Goal: Task Accomplishment & Management: Manage account settings

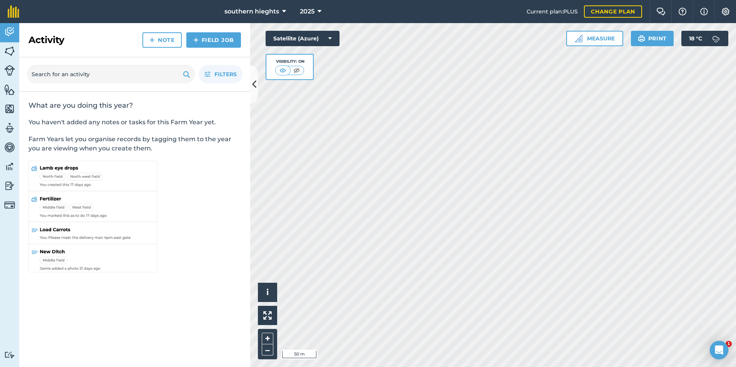
click at [736, 205] on html "southern hieghts 2025 Current plan : PLUS Change plan Farm Chat Help Info Setti…" at bounding box center [368, 183] width 736 height 367
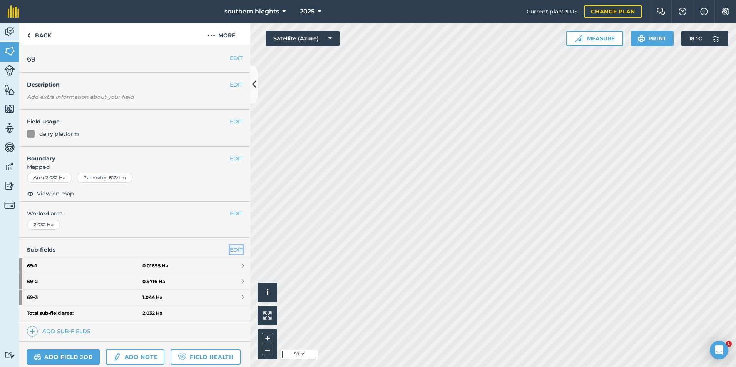
click at [230, 249] on link "EDIT" at bounding box center [236, 250] width 13 height 8
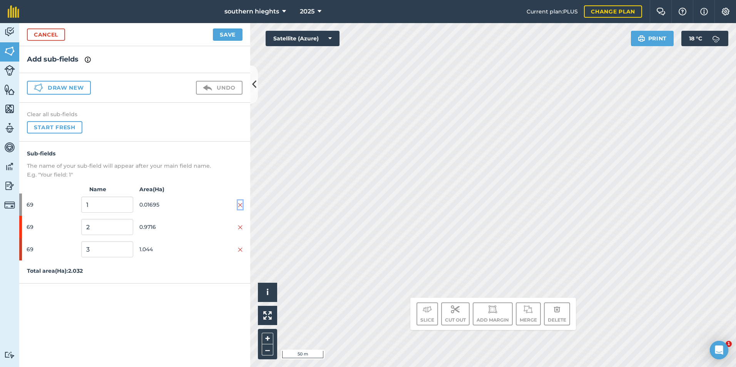
click at [241, 204] on img at bounding box center [240, 205] width 5 height 6
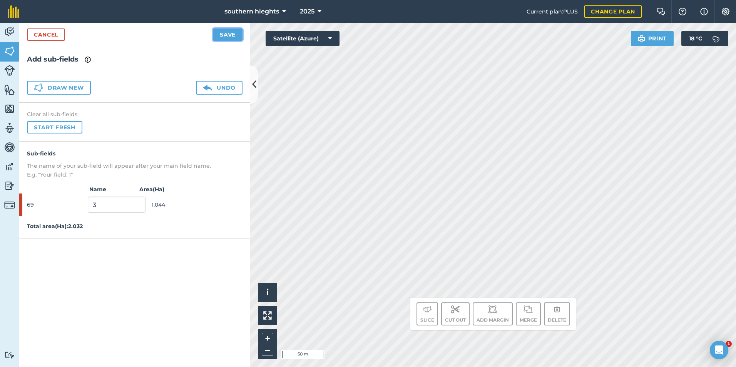
click at [229, 37] on button "Save" at bounding box center [228, 34] width 30 height 12
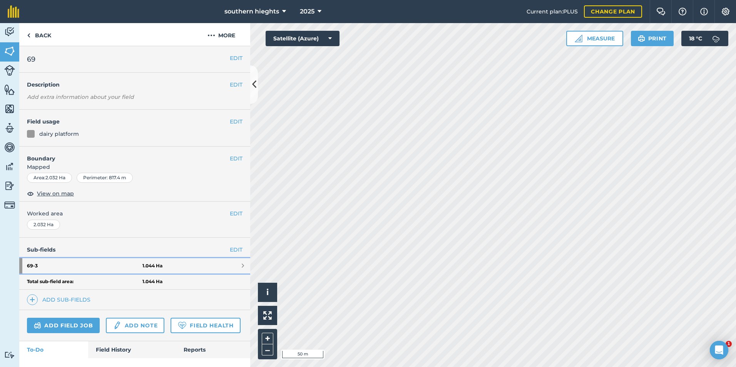
click at [160, 264] on link "69 - 3 1.044 Ha" at bounding box center [134, 265] width 231 height 15
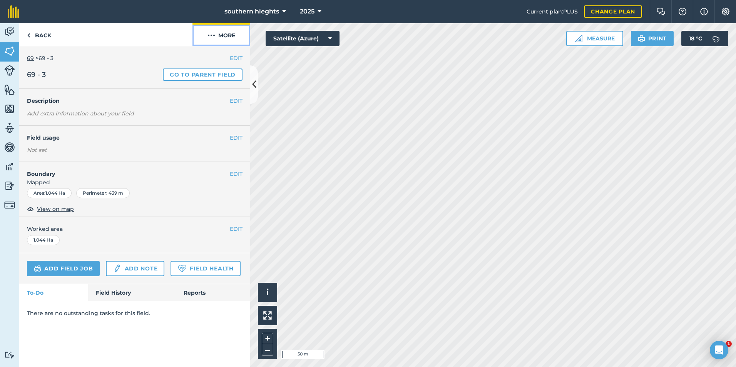
click at [225, 35] on button "More" at bounding box center [221, 34] width 58 height 23
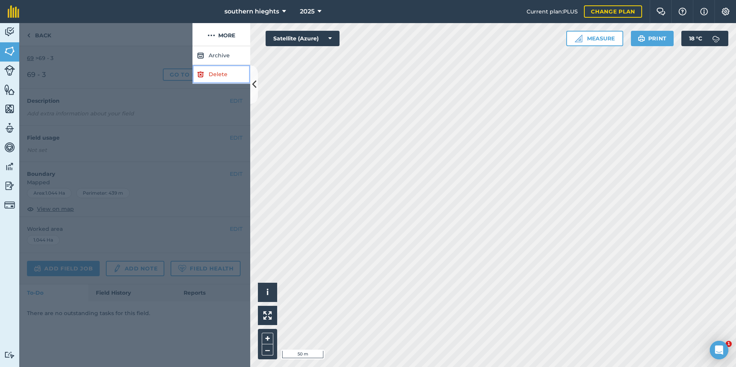
click at [212, 79] on link "Delete" at bounding box center [221, 74] width 58 height 19
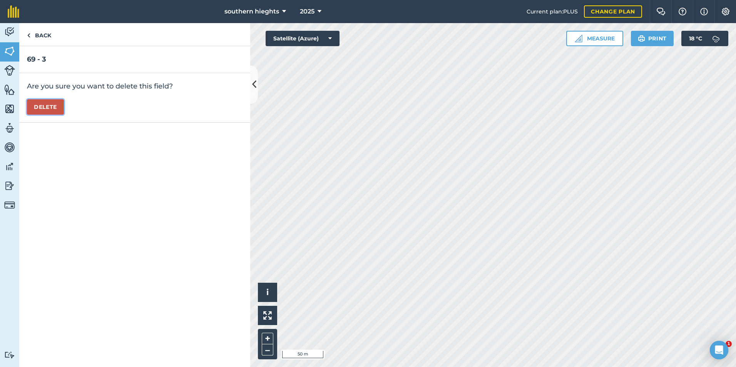
click at [50, 110] on button "Delete" at bounding box center [45, 106] width 37 height 15
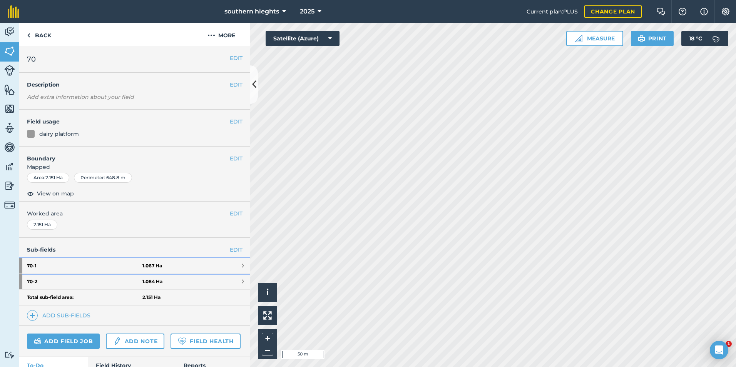
click at [166, 263] on link "70 - 1 1.067 Ha" at bounding box center [134, 265] width 231 height 15
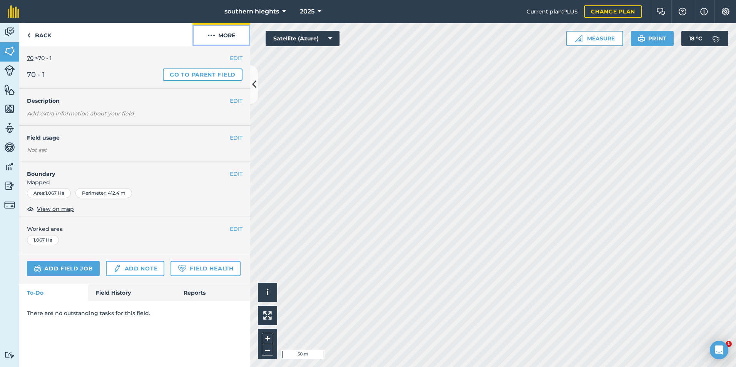
click at [230, 37] on button "More" at bounding box center [221, 34] width 58 height 23
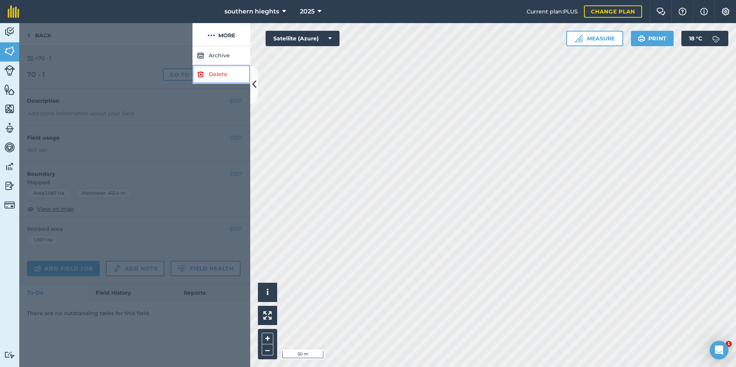
click at [223, 75] on link "Delete" at bounding box center [221, 74] width 58 height 19
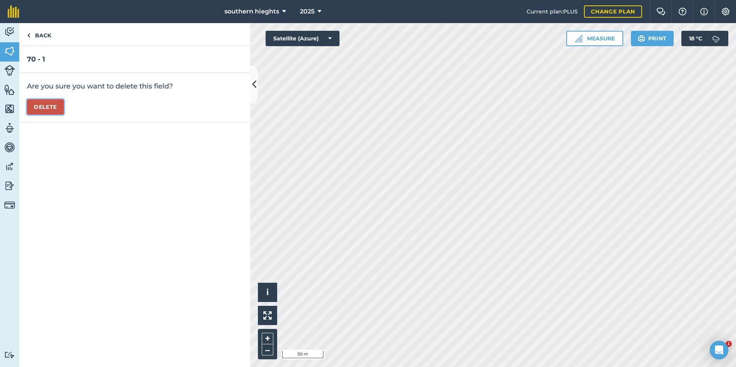
click at [48, 110] on button "Delete" at bounding box center [45, 106] width 37 height 15
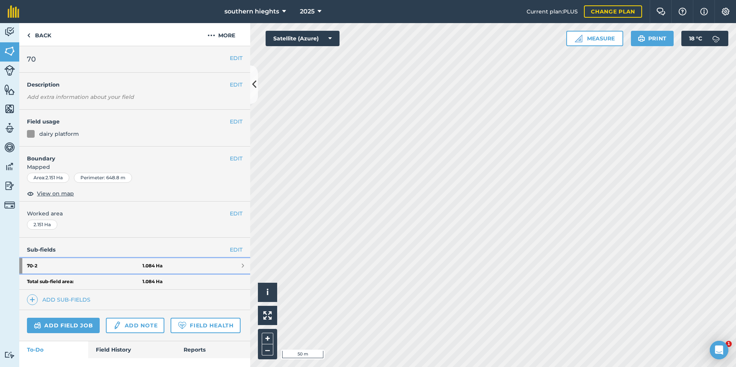
click at [151, 267] on strong "1.084 Ha" at bounding box center [152, 266] width 20 height 6
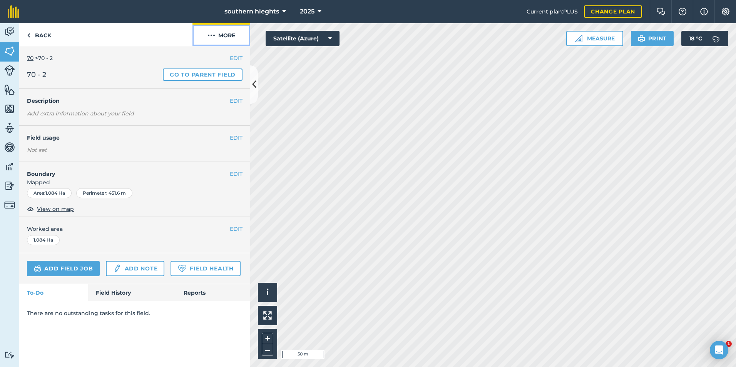
click at [228, 31] on button "More" at bounding box center [221, 34] width 58 height 23
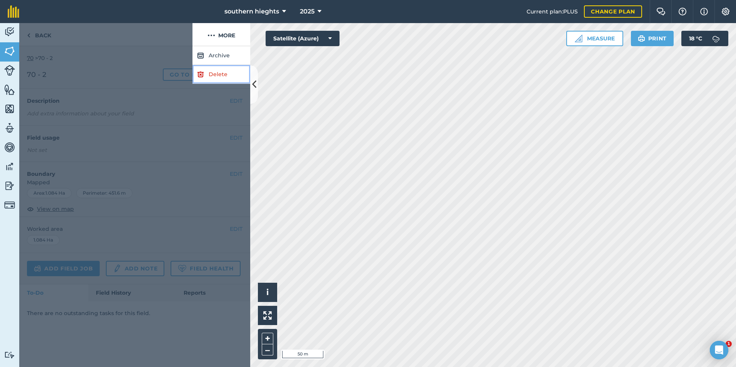
click at [219, 79] on link "Delete" at bounding box center [221, 74] width 58 height 19
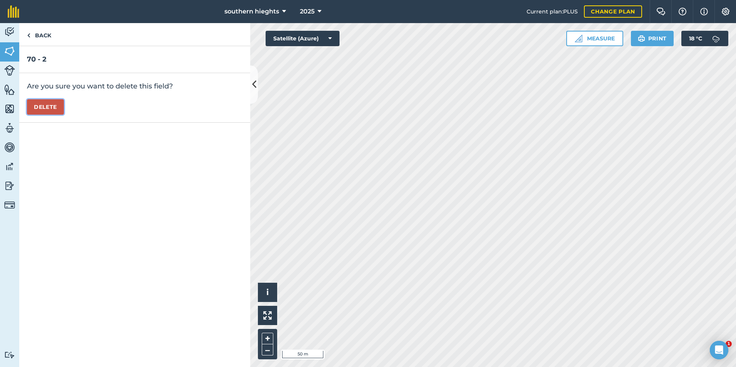
click at [48, 107] on button "Delete" at bounding box center [45, 106] width 37 height 15
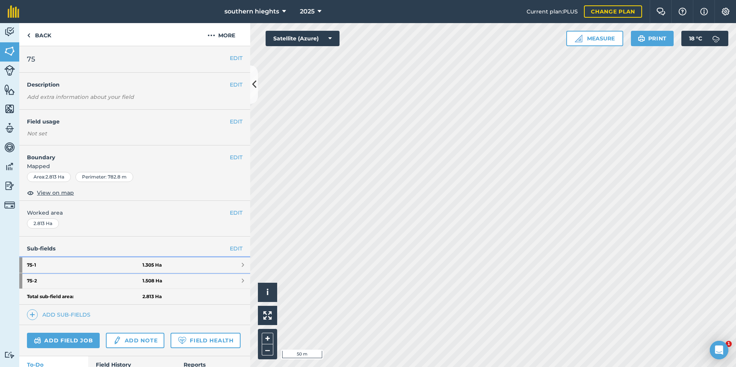
click at [163, 268] on link "75 - 1 1.305 Ha" at bounding box center [134, 265] width 231 height 15
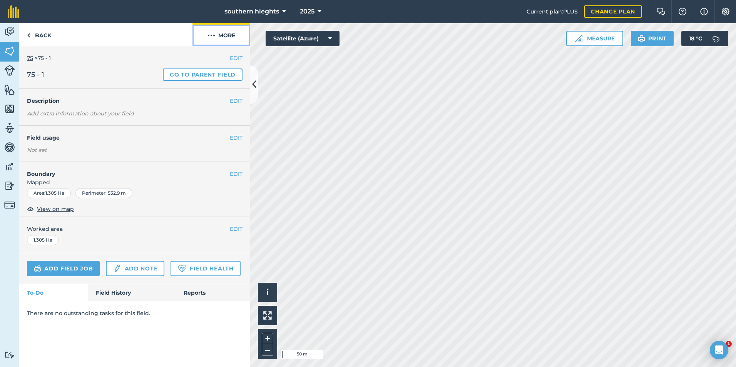
click at [220, 25] on button "More" at bounding box center [221, 34] width 58 height 23
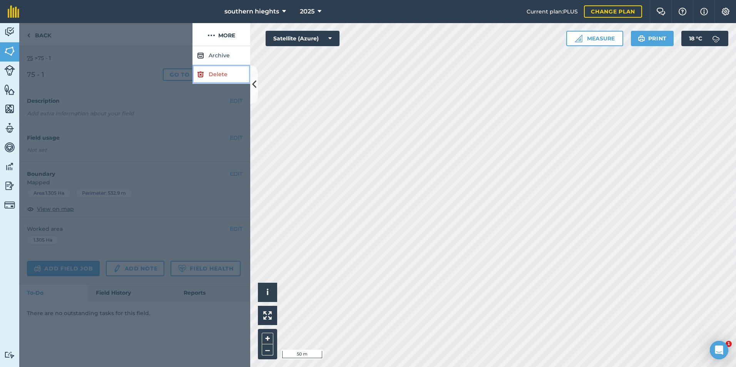
click at [213, 77] on link "Delete" at bounding box center [221, 74] width 58 height 19
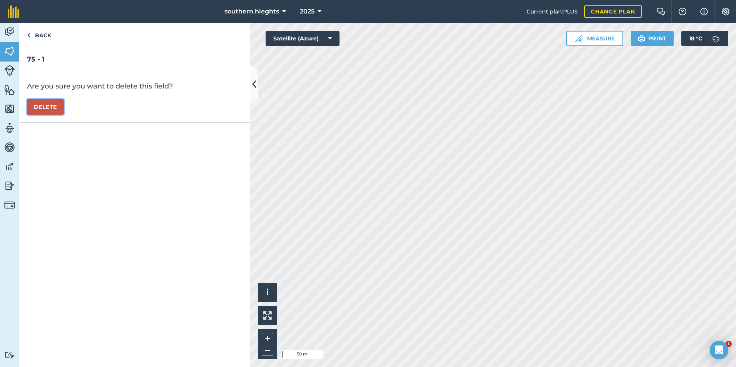
drag, startPoint x: 40, startPoint y: 112, endPoint x: 47, endPoint y: 120, distance: 10.4
click at [40, 112] on button "Delete" at bounding box center [45, 106] width 37 height 15
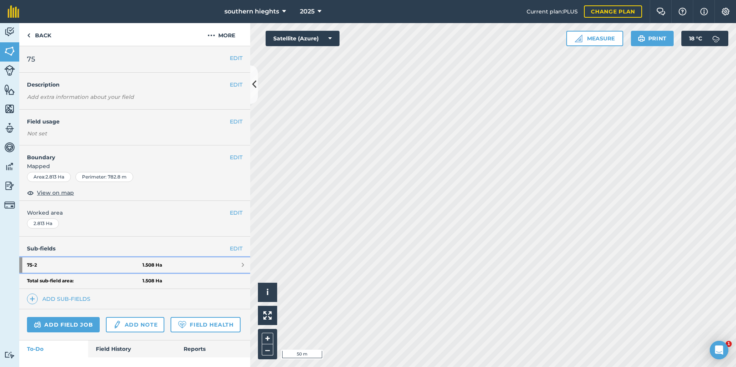
click at [183, 268] on link "75 - 2 1.508 Ha" at bounding box center [134, 265] width 231 height 15
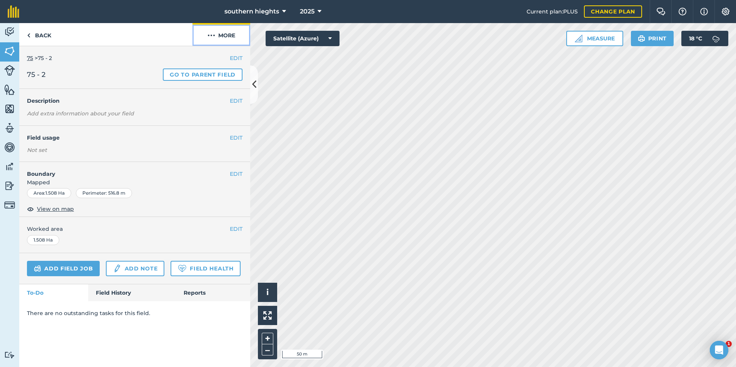
click at [218, 43] on button "More" at bounding box center [221, 34] width 58 height 23
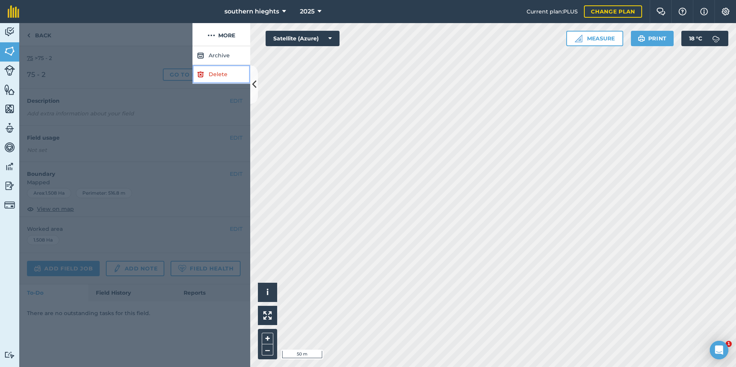
click at [199, 78] on img at bounding box center [200, 74] width 7 height 9
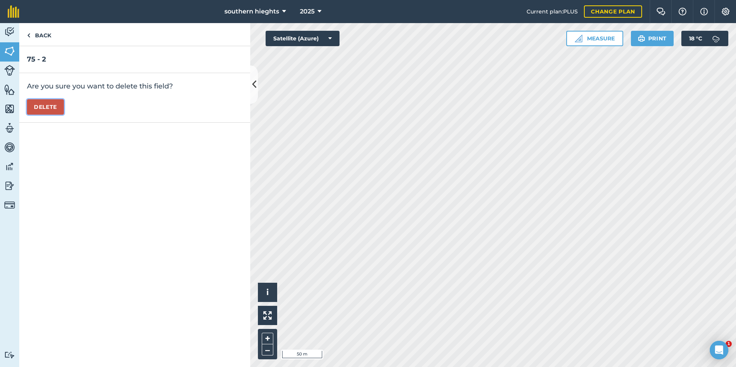
click at [33, 106] on button "Delete" at bounding box center [45, 106] width 37 height 15
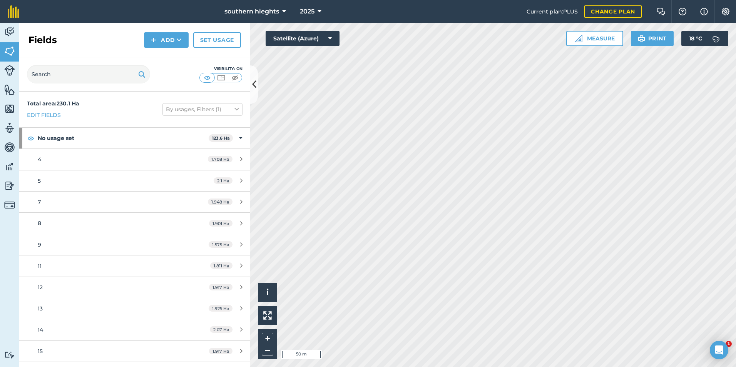
click at [492, 8] on div "southern hieghts 2025 Current plan : PLUS Change plan Farm Chat Help Info Setti…" at bounding box center [368, 183] width 736 height 367
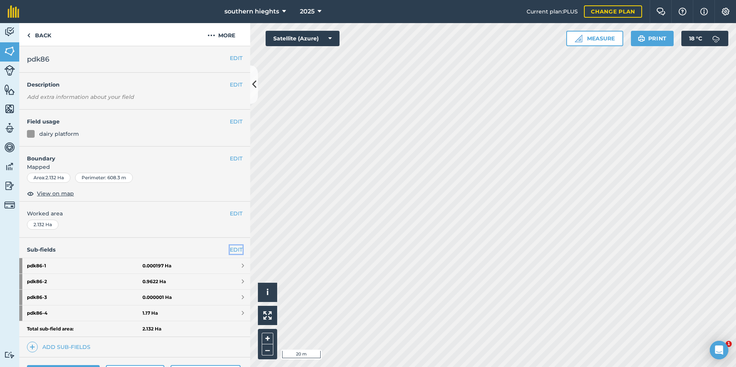
click at [234, 249] on link "EDIT" at bounding box center [236, 250] width 13 height 8
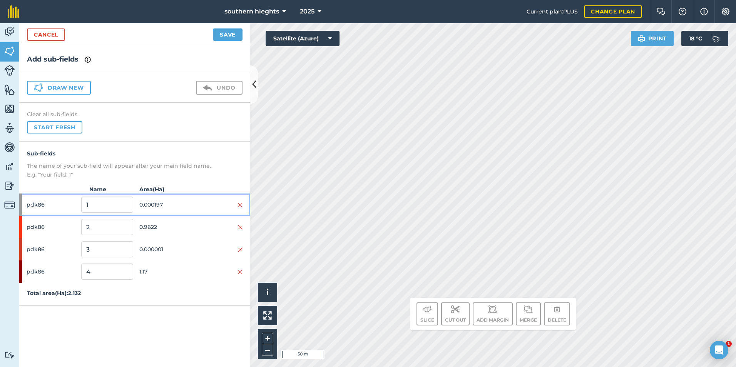
click at [238, 203] on div at bounding box center [217, 205] width 52 height 8
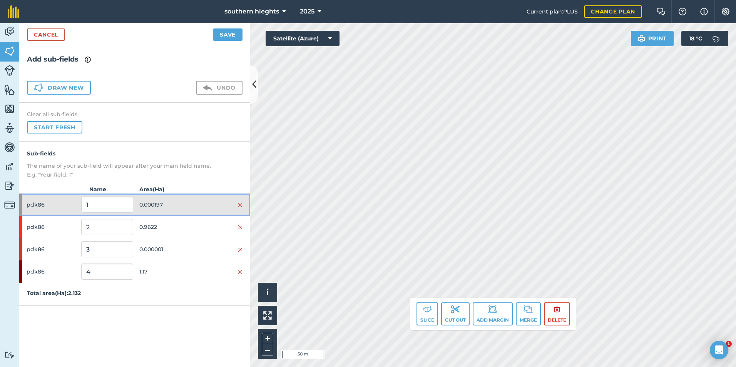
click at [238, 203] on div at bounding box center [217, 205] width 52 height 8
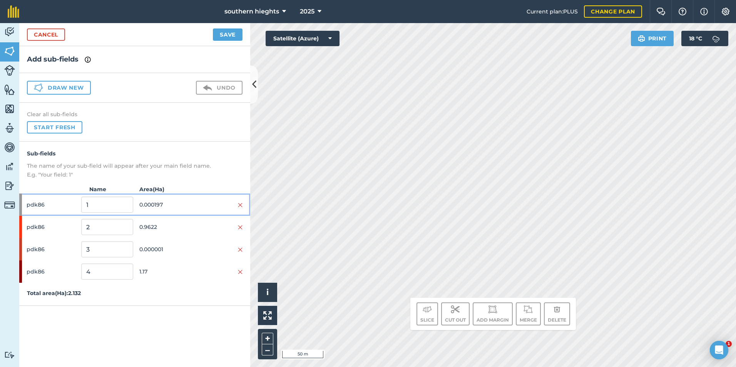
click at [238, 203] on div at bounding box center [217, 205] width 52 height 8
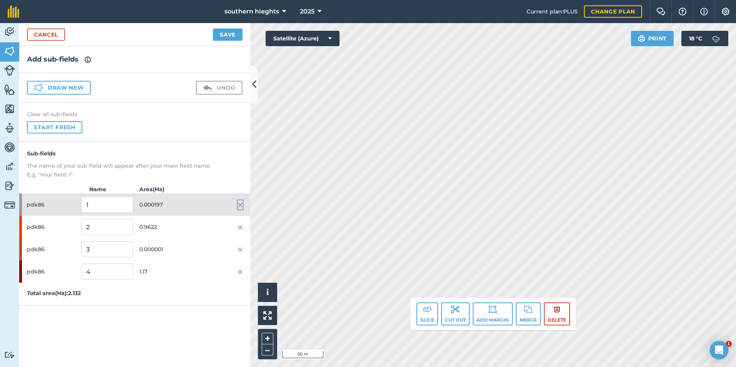
click at [239, 203] on img at bounding box center [240, 205] width 5 height 6
click at [239, 224] on img at bounding box center [240, 227] width 5 height 6
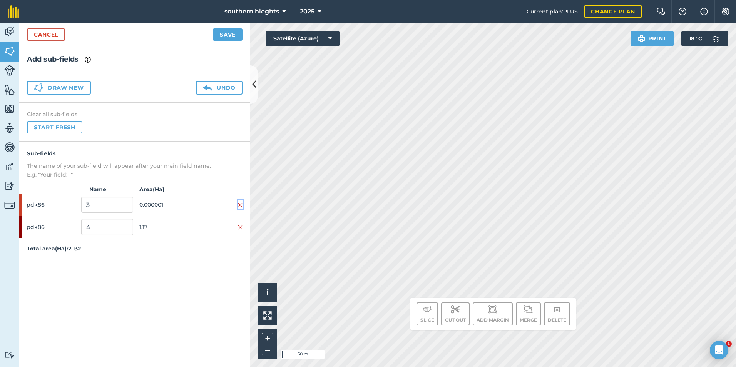
click at [239, 203] on img at bounding box center [240, 205] width 5 height 6
click at [233, 37] on button "Save" at bounding box center [228, 34] width 30 height 12
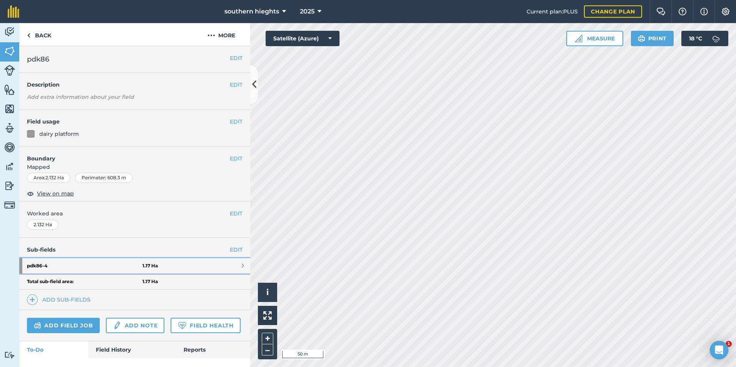
click at [194, 261] on link "pdk86 - 4 1.17 Ha" at bounding box center [134, 265] width 231 height 15
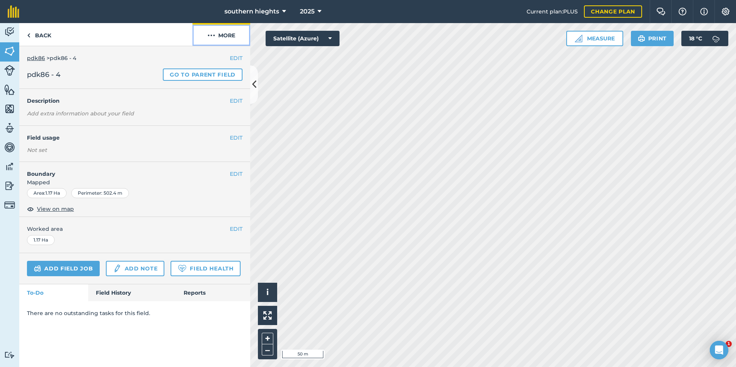
click at [227, 42] on button "More" at bounding box center [221, 34] width 58 height 23
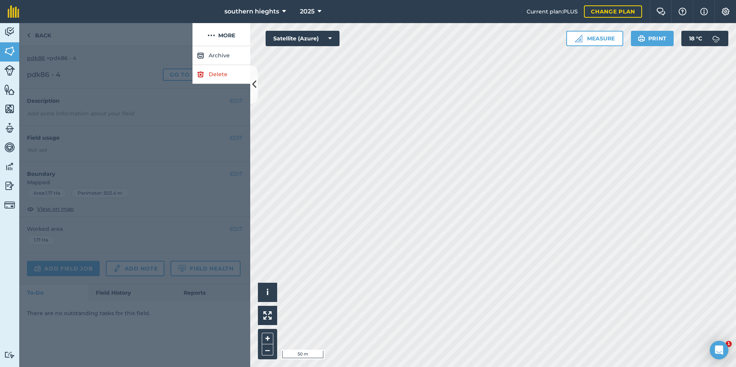
click at [227, 84] on div at bounding box center [134, 206] width 231 height 321
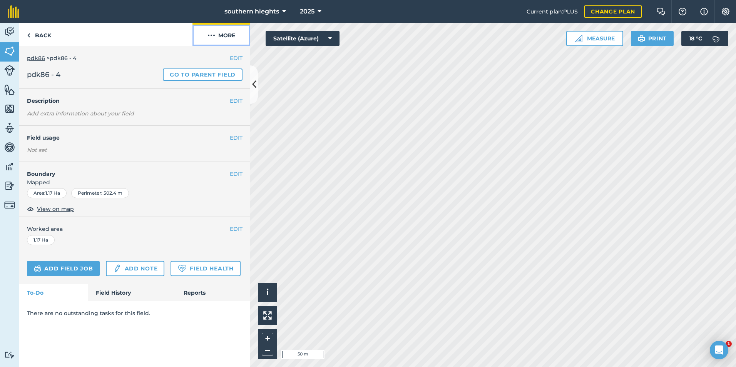
click at [238, 35] on button "More" at bounding box center [221, 34] width 58 height 23
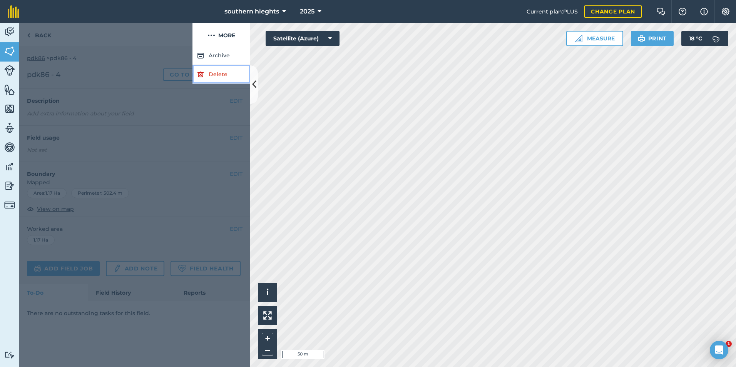
click at [216, 72] on link "Delete" at bounding box center [221, 74] width 58 height 19
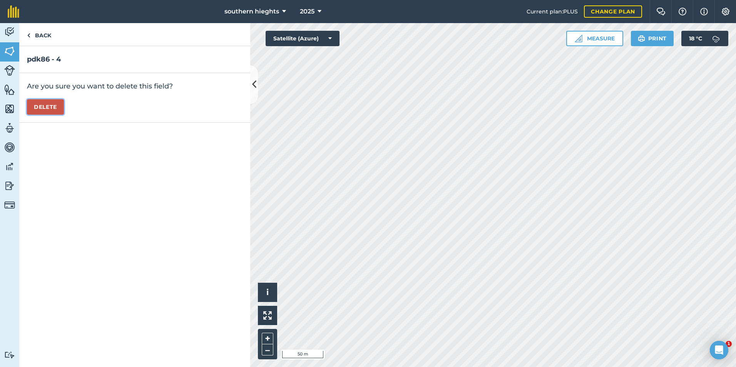
click at [45, 100] on button "Delete" at bounding box center [45, 106] width 37 height 15
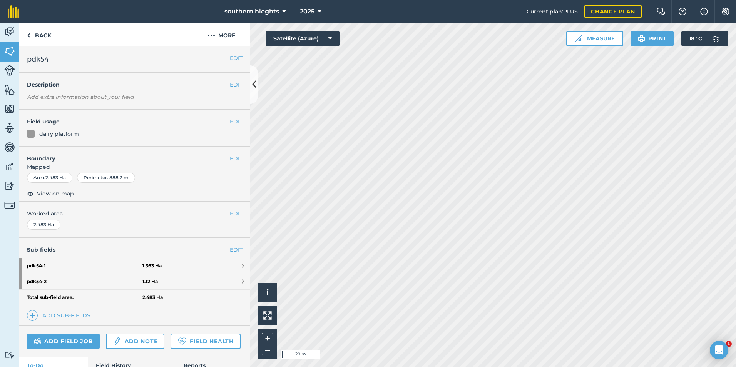
drag, startPoint x: 165, startPoint y: 254, endPoint x: 167, endPoint y: 261, distance: 6.3
click at [166, 254] on div "Sub-fields EDIT pdk54 - 1 1.363 Ha pdk54 - 2 1.12 Ha Total sub-field area: 2.48…" at bounding box center [134, 282] width 231 height 88
click at [166, 261] on link "pdk54 - 1 1.363 Ha" at bounding box center [134, 265] width 231 height 15
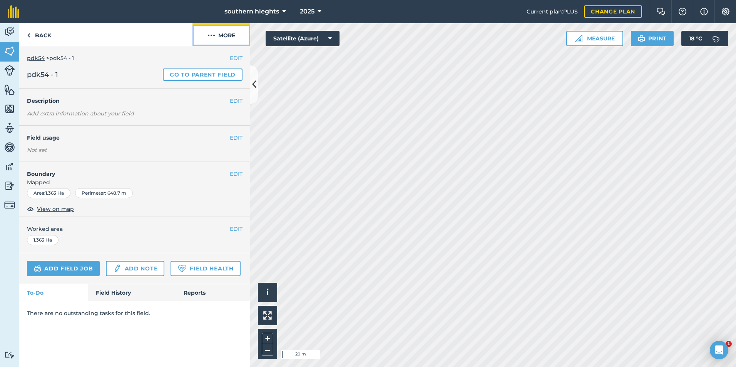
click at [226, 33] on button "More" at bounding box center [221, 34] width 58 height 23
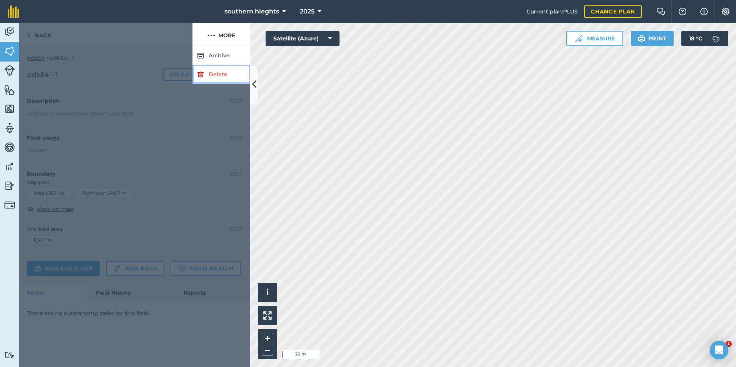
click at [216, 77] on link "Delete" at bounding box center [221, 74] width 58 height 19
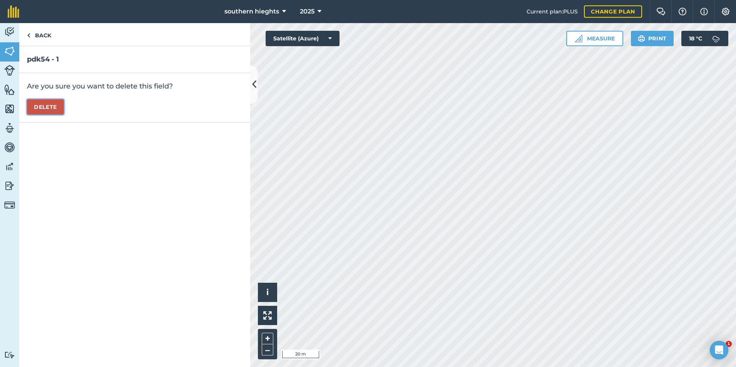
click at [42, 104] on button "Delete" at bounding box center [45, 106] width 37 height 15
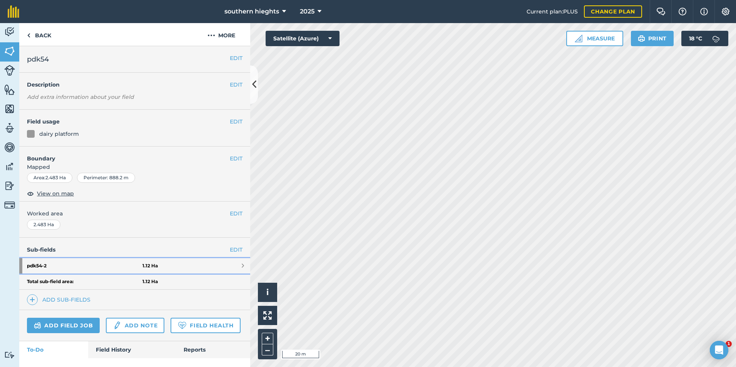
click at [147, 267] on strong "1.12 Ha" at bounding box center [149, 266] width 15 height 6
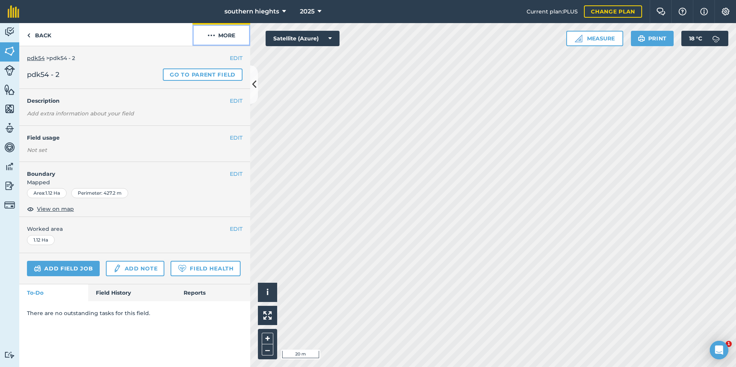
click at [225, 28] on button "More" at bounding box center [221, 34] width 58 height 23
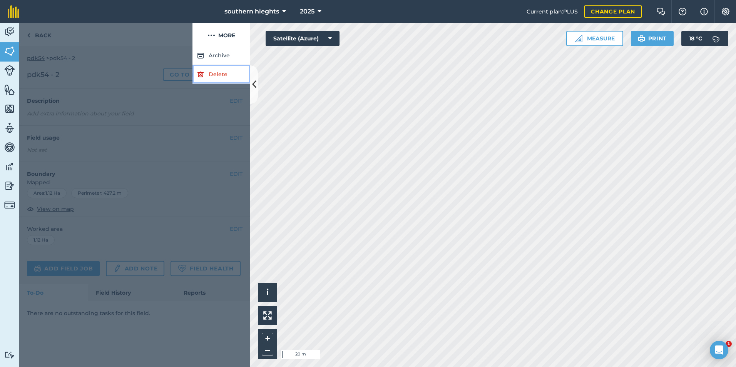
click at [218, 74] on link "Delete" at bounding box center [221, 74] width 58 height 19
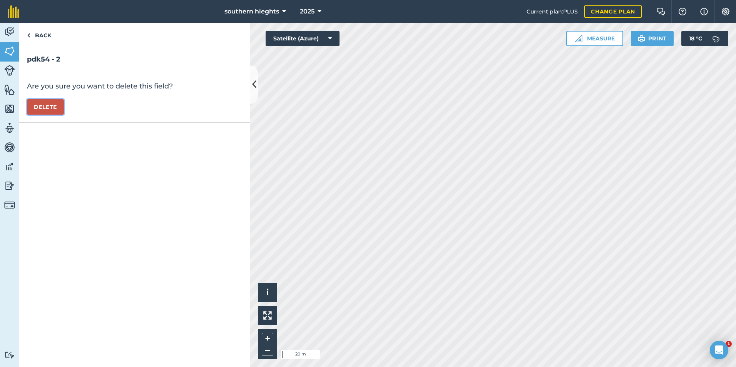
click at [54, 105] on button "Delete" at bounding box center [45, 106] width 37 height 15
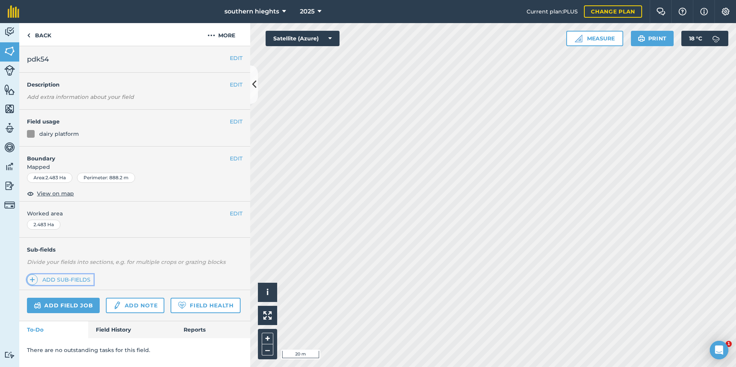
click at [62, 277] on link "Add sub-fields" at bounding box center [60, 279] width 67 height 11
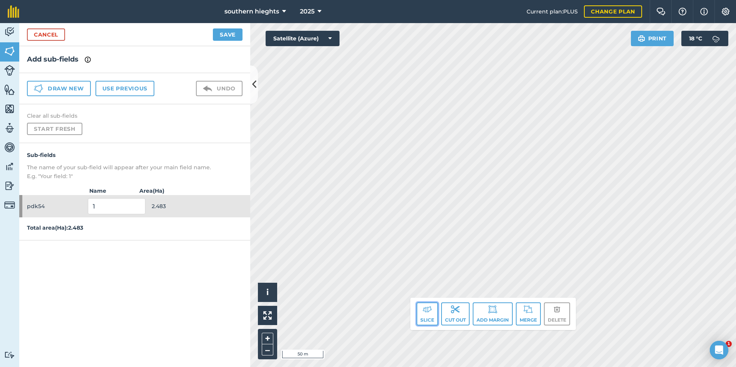
click at [428, 317] on button "Slice" at bounding box center [428, 314] width 22 height 23
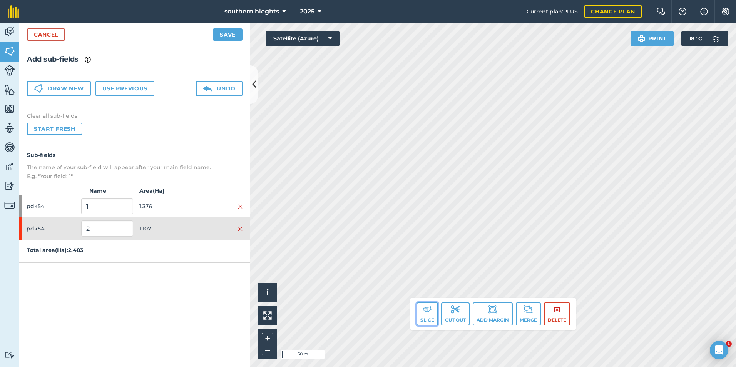
click at [433, 315] on button "Slice" at bounding box center [428, 314] width 22 height 23
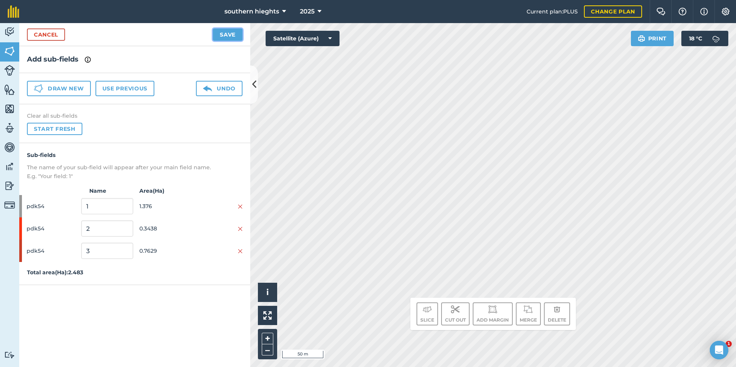
click at [219, 40] on button "Save" at bounding box center [228, 34] width 30 height 12
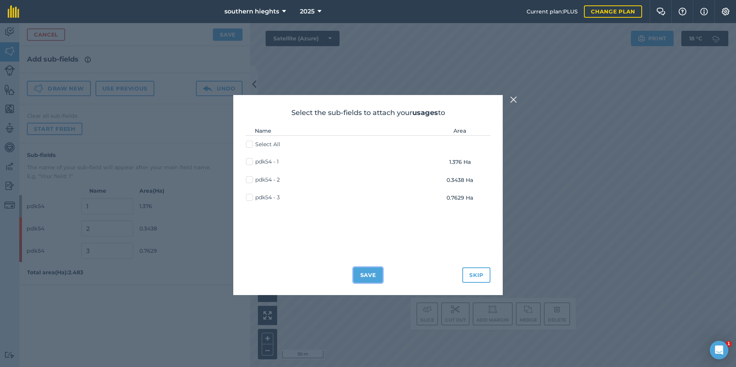
click at [366, 276] on button "Save" at bounding box center [368, 275] width 30 height 15
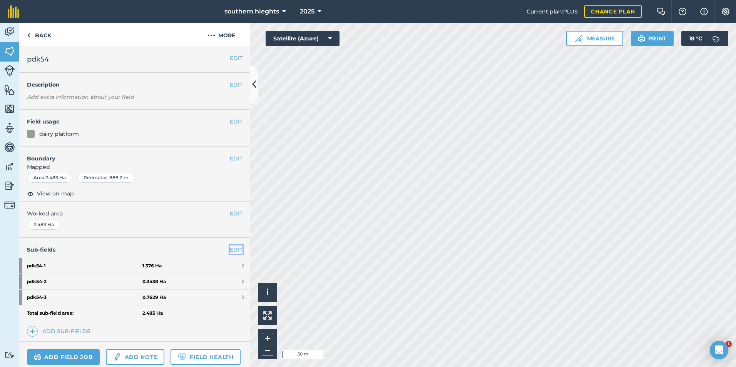
click at [233, 250] on link "EDIT" at bounding box center [236, 250] width 13 height 8
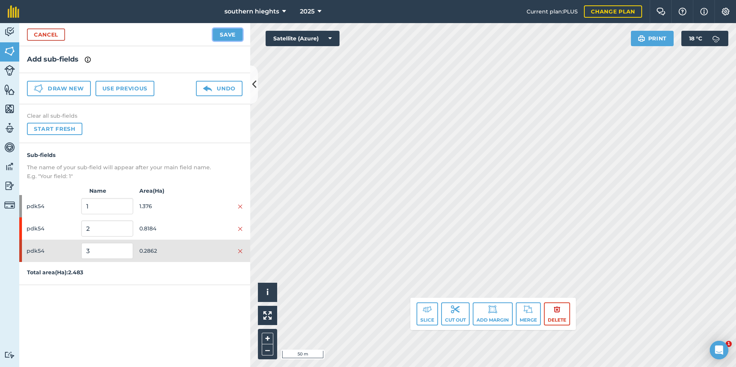
click at [220, 35] on button "Save" at bounding box center [228, 34] width 30 height 12
